Goal: Find specific page/section: Find specific page/section

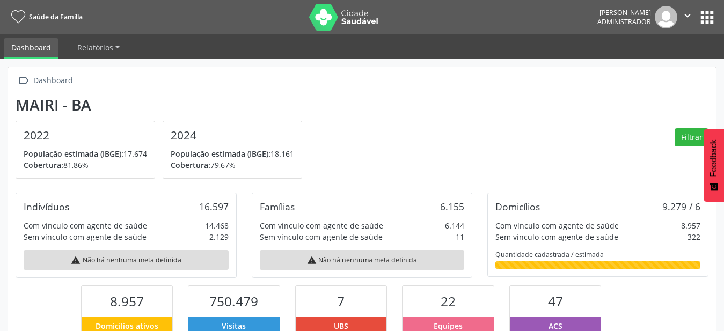
click at [708, 12] on button "apps" at bounding box center [707, 17] width 19 height 19
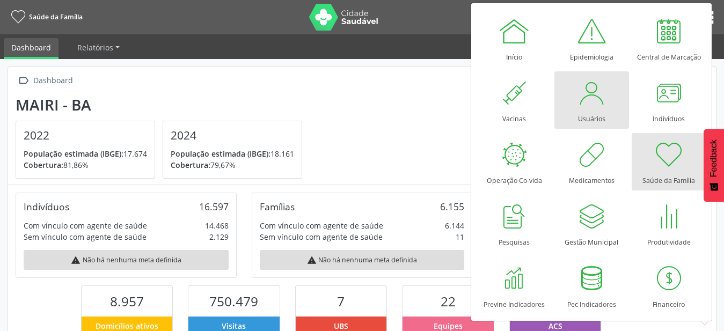
scroll to position [178, 236]
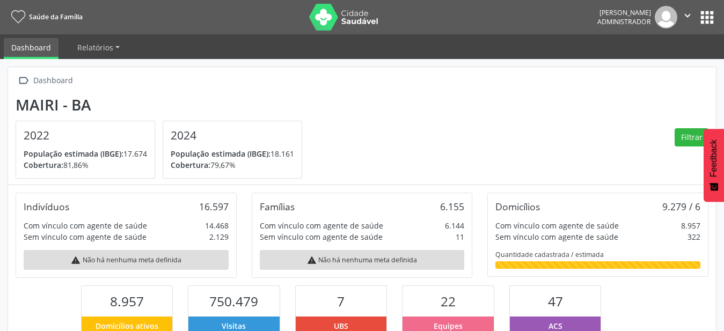
click at [312, 26] on img at bounding box center [344, 17] width 70 height 27
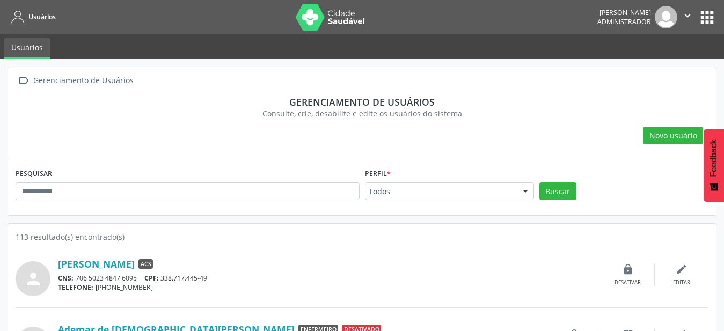
click at [516, 195] on div "Todos" at bounding box center [449, 191] width 169 height 18
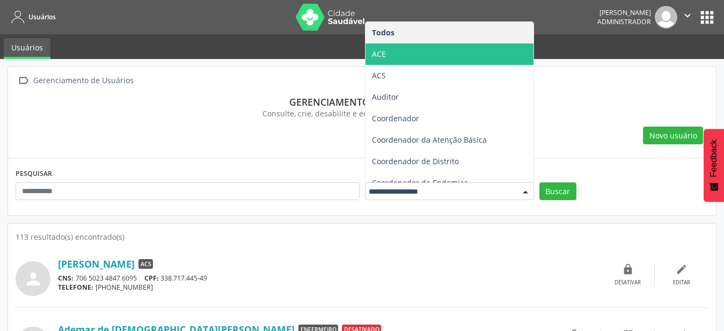
click at [441, 49] on span "ACE" at bounding box center [450, 53] width 168 height 21
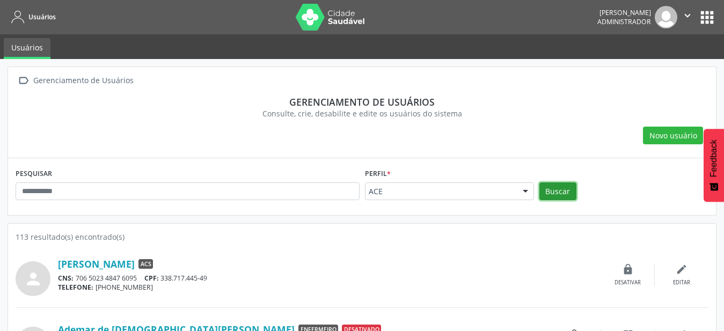
click at [559, 185] on button "Buscar" at bounding box center [557, 191] width 37 height 18
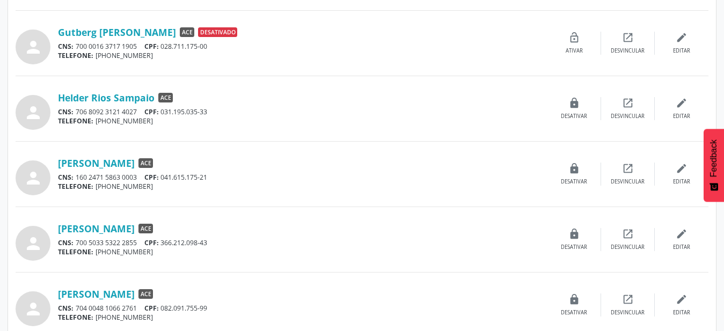
scroll to position [876, 0]
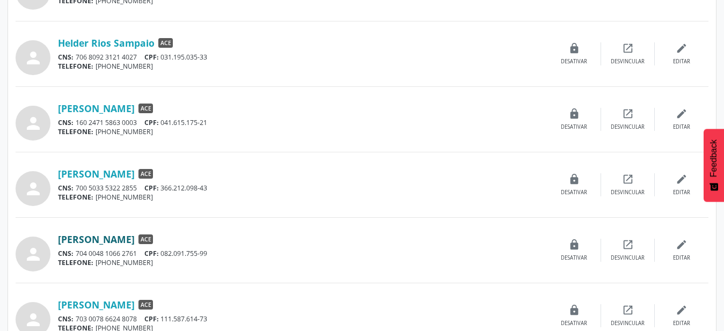
click at [116, 245] on link "[PERSON_NAME]" at bounding box center [96, 239] width 77 height 12
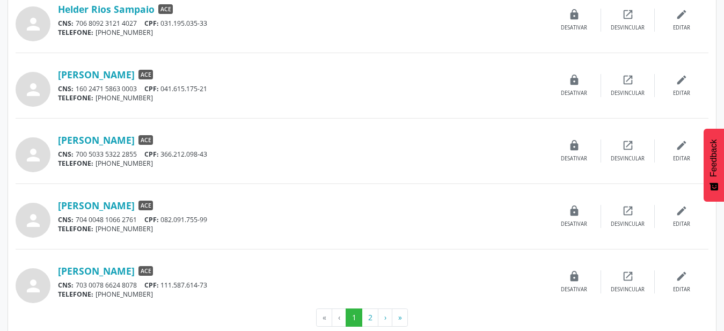
scroll to position [929, 0]
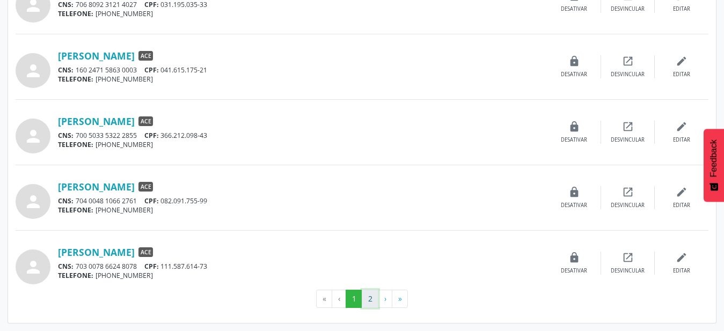
click at [376, 303] on button "2" at bounding box center [370, 299] width 17 height 18
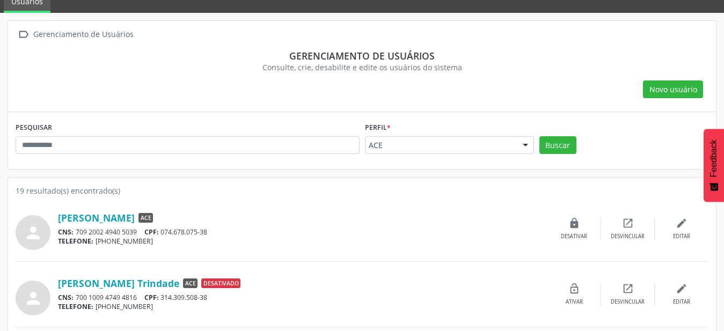
scroll to position [109, 0]
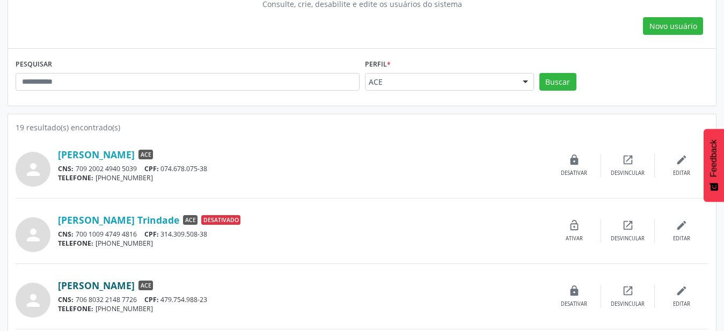
click at [132, 287] on link "[PERSON_NAME]" at bounding box center [96, 286] width 77 height 12
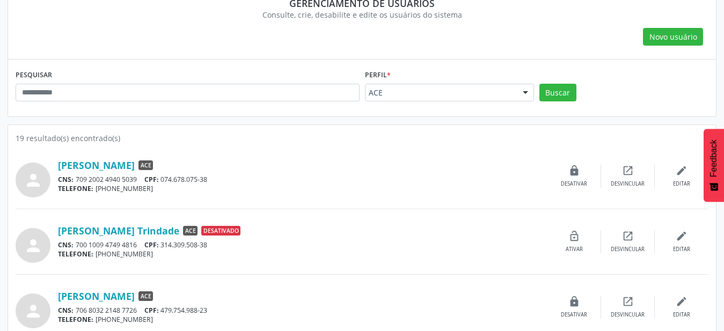
scroll to position [208, 0]
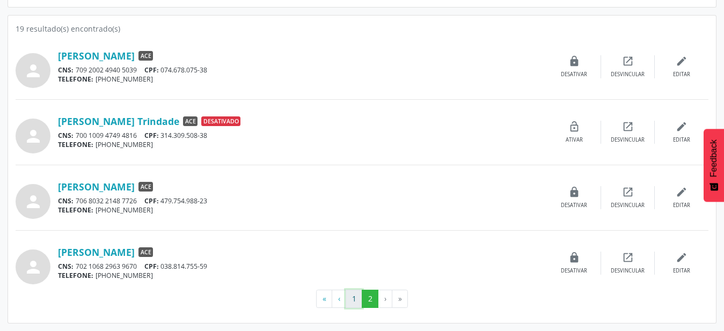
click at [357, 302] on button "1" at bounding box center [354, 299] width 17 height 18
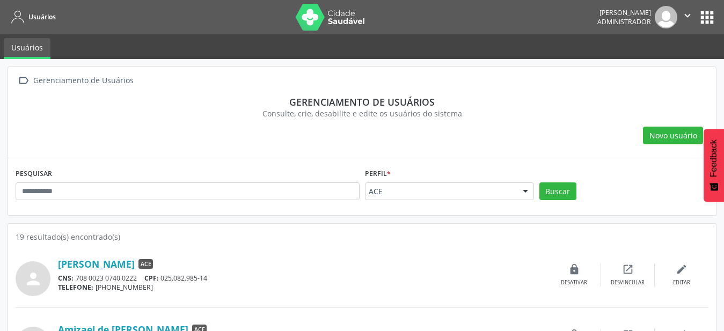
scroll to position [164, 0]
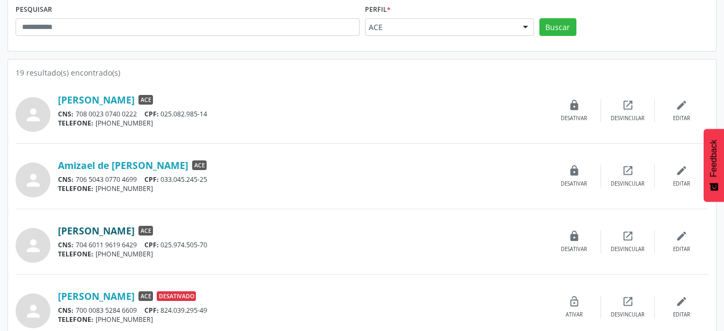
click at [118, 233] on link "[PERSON_NAME]" at bounding box center [96, 231] width 77 height 12
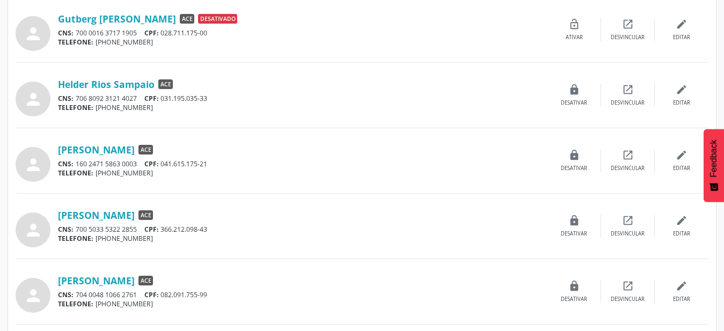
scroll to position [929, 0]
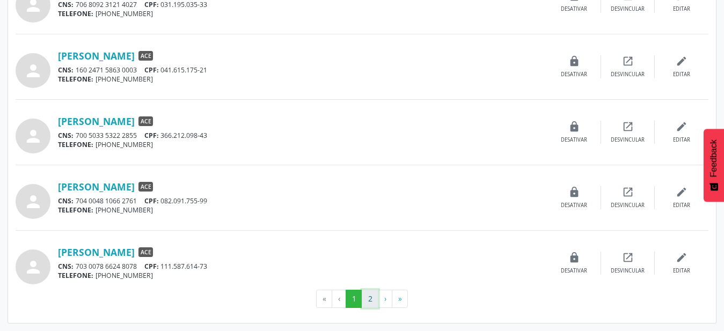
click at [370, 296] on button "2" at bounding box center [370, 299] width 17 height 18
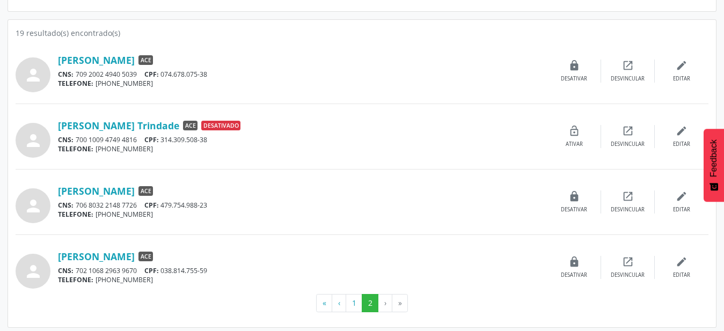
scroll to position [208, 0]
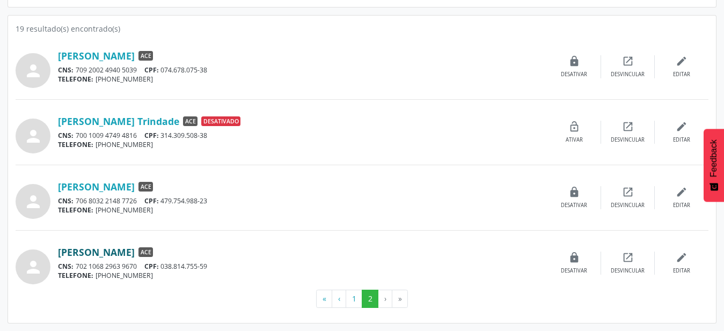
click at [111, 255] on link "[PERSON_NAME]" at bounding box center [96, 252] width 77 height 12
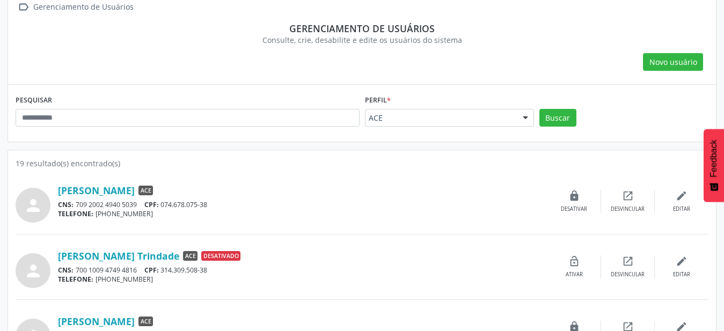
scroll to position [99, 0]
